Goal: Transaction & Acquisition: Book appointment/travel/reservation

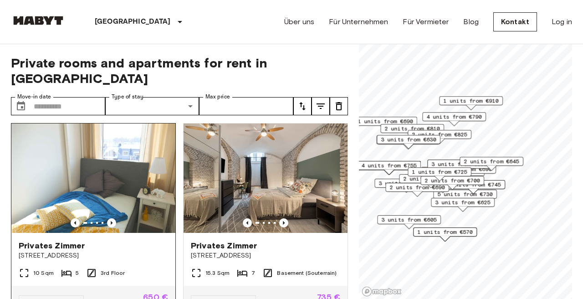
scroll to position [14, 0]
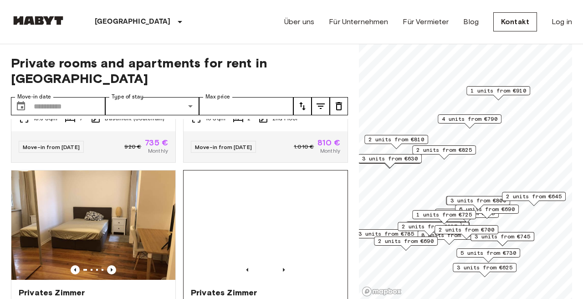
scroll to position [162, 0]
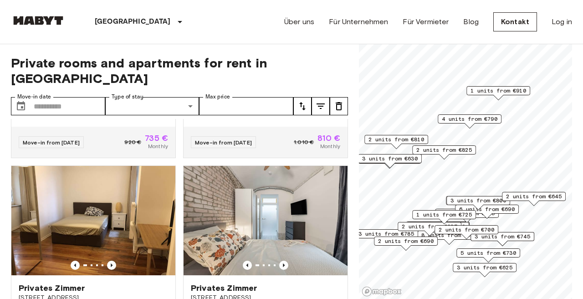
click at [450, 121] on span "4 units from €790" at bounding box center [470, 119] width 56 height 8
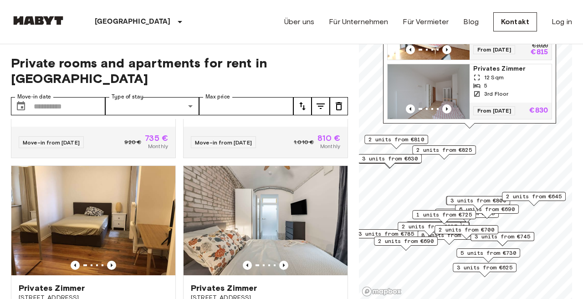
scroll to position [0, 0]
click at [394, 141] on span "2 units from €810" at bounding box center [396, 139] width 56 height 8
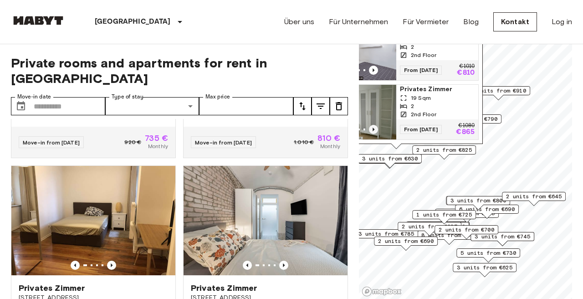
click at [372, 129] on icon "Previous image" at bounding box center [373, 129] width 9 height 9
click at [393, 114] on img "Map marker" at bounding box center [355, 112] width 82 height 55
click at [458, 200] on span "3 units from €800" at bounding box center [478, 200] width 56 height 8
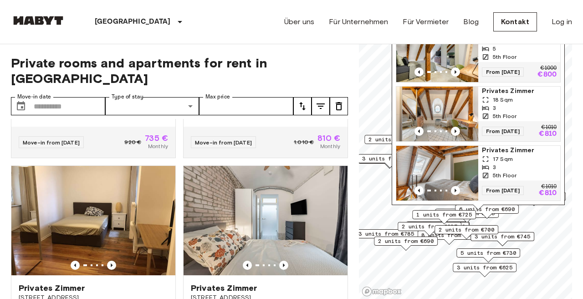
click at [496, 211] on span "6 units from €690" at bounding box center [487, 209] width 56 height 8
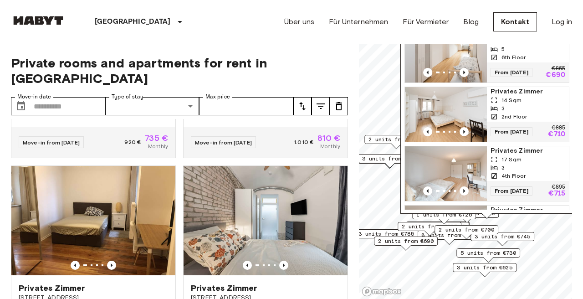
click at [493, 113] on icon "Map marker" at bounding box center [493, 116] width 7 height 7
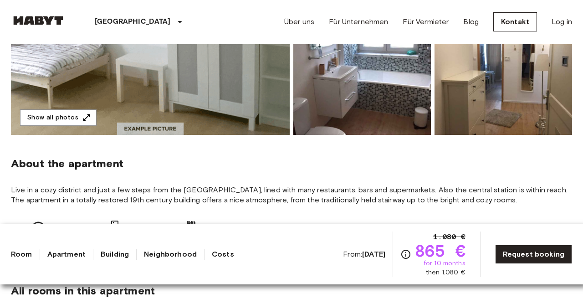
scroll to position [231, 0]
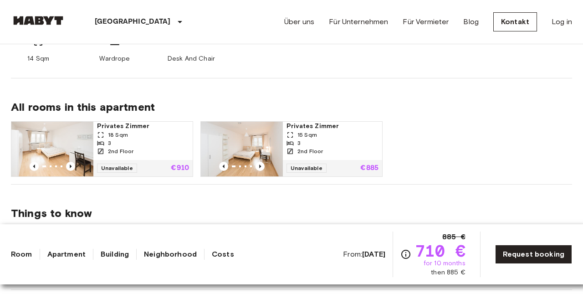
scroll to position [473, 0]
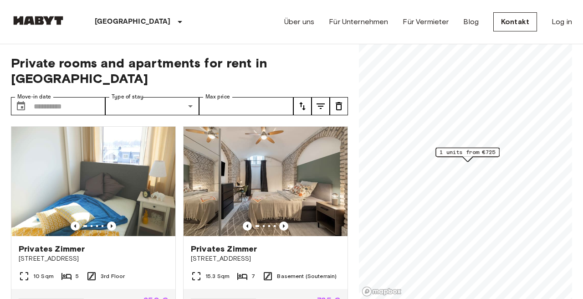
scroll to position [17, 0]
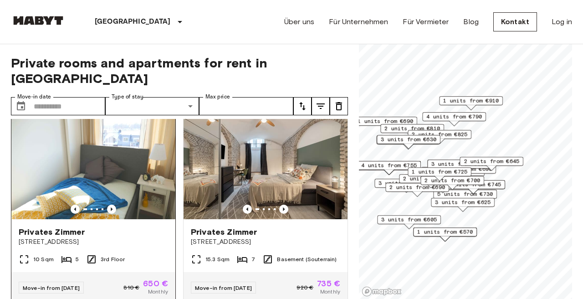
click at [105, 165] on img at bounding box center [93, 164] width 164 height 109
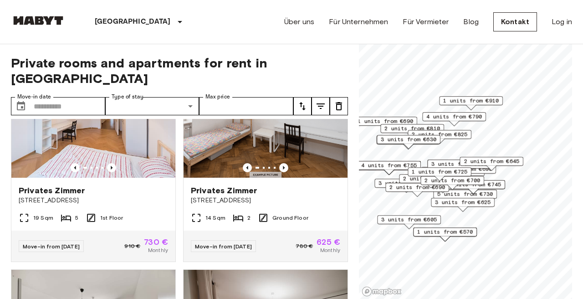
scroll to position [876, 0]
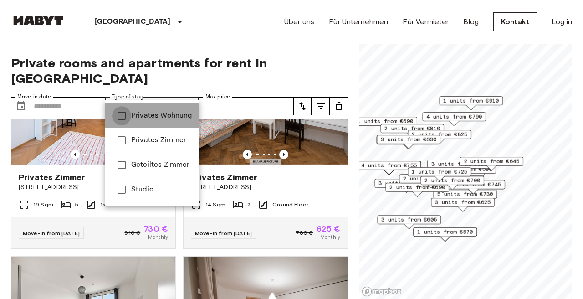
type input "**********"
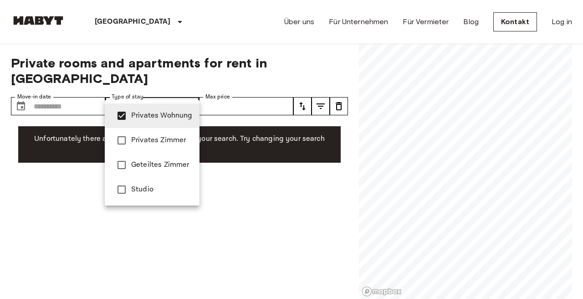
click at [218, 133] on div at bounding box center [291, 149] width 583 height 299
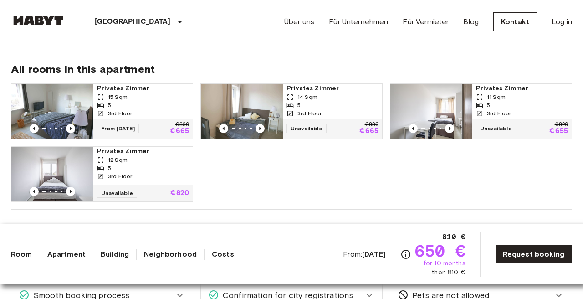
scroll to position [462, 0]
